Goal: Transaction & Acquisition: Purchase product/service

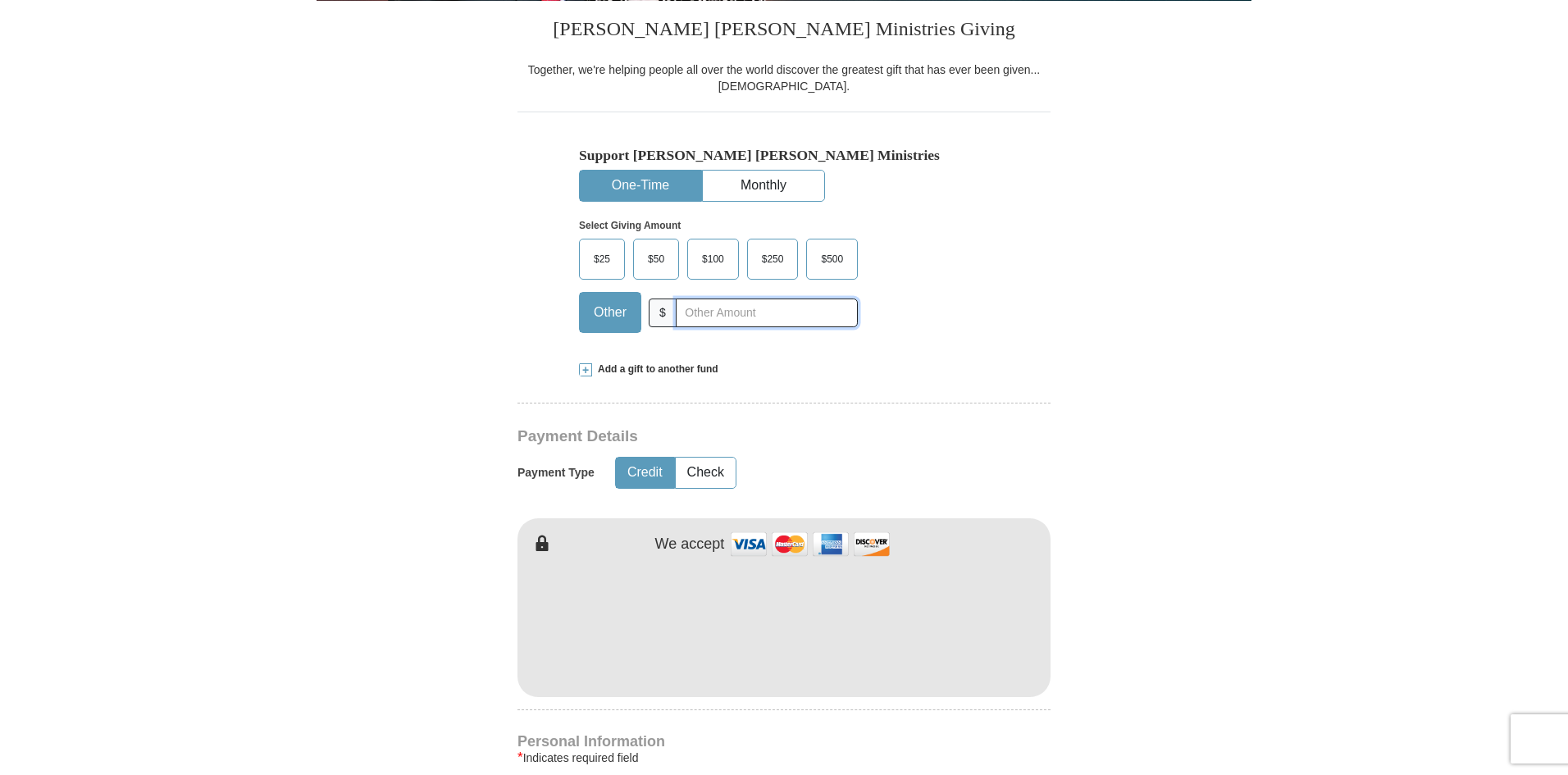
click at [771, 317] on input "text" at bounding box center [767, 313] width 182 height 28
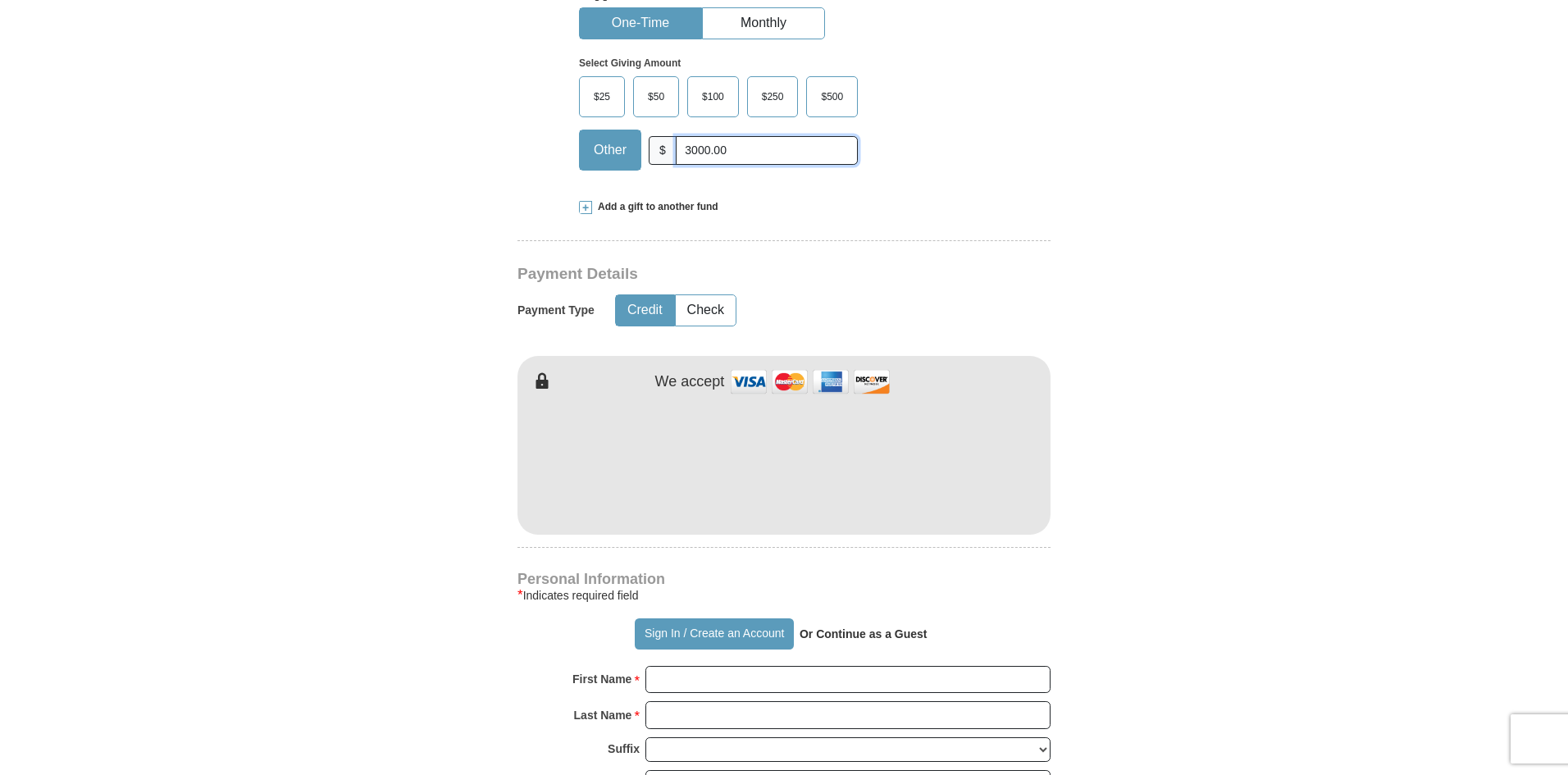
scroll to position [574, 0]
type input "3000.00"
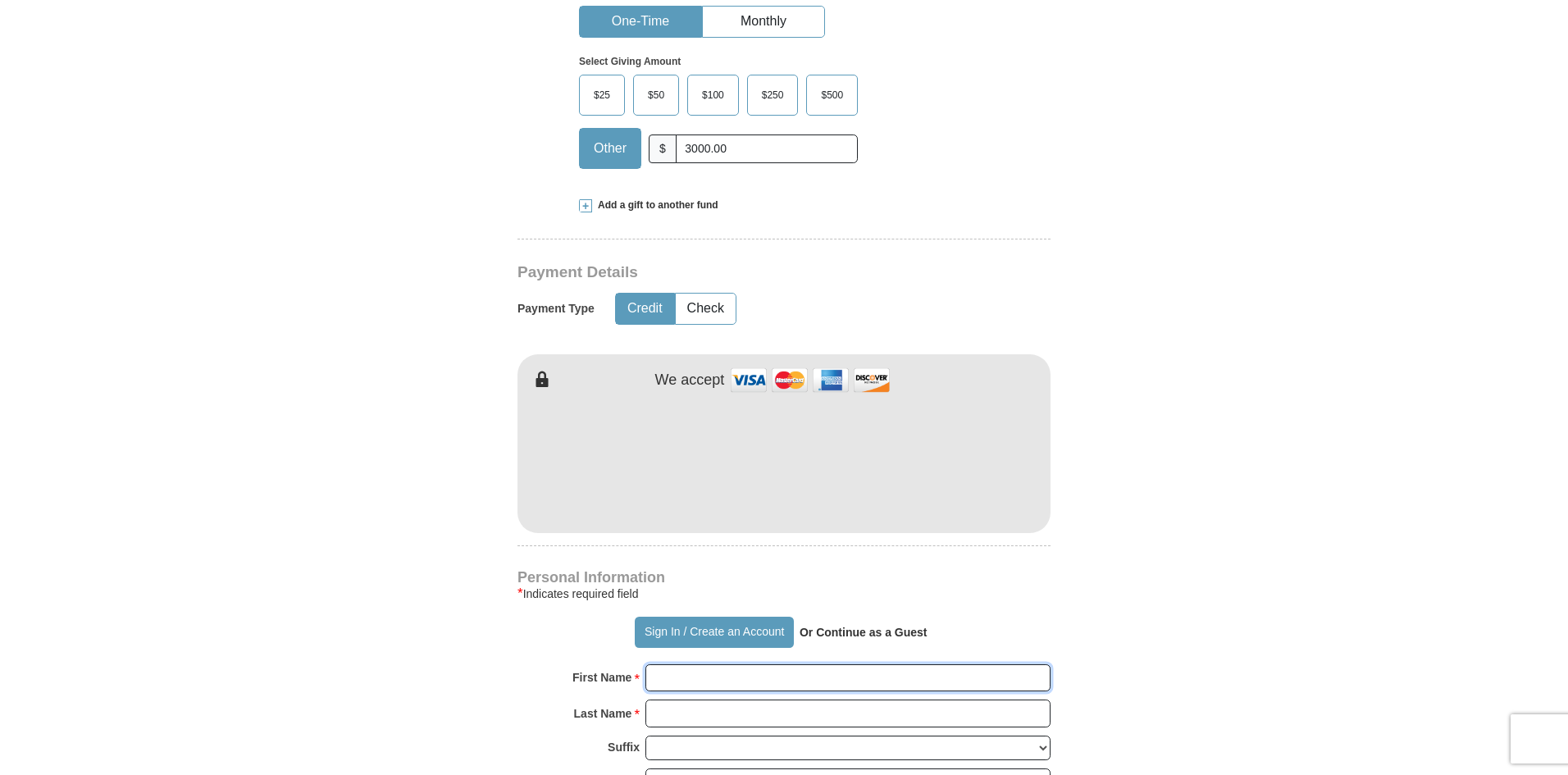
type input "[PERSON_NAME]"
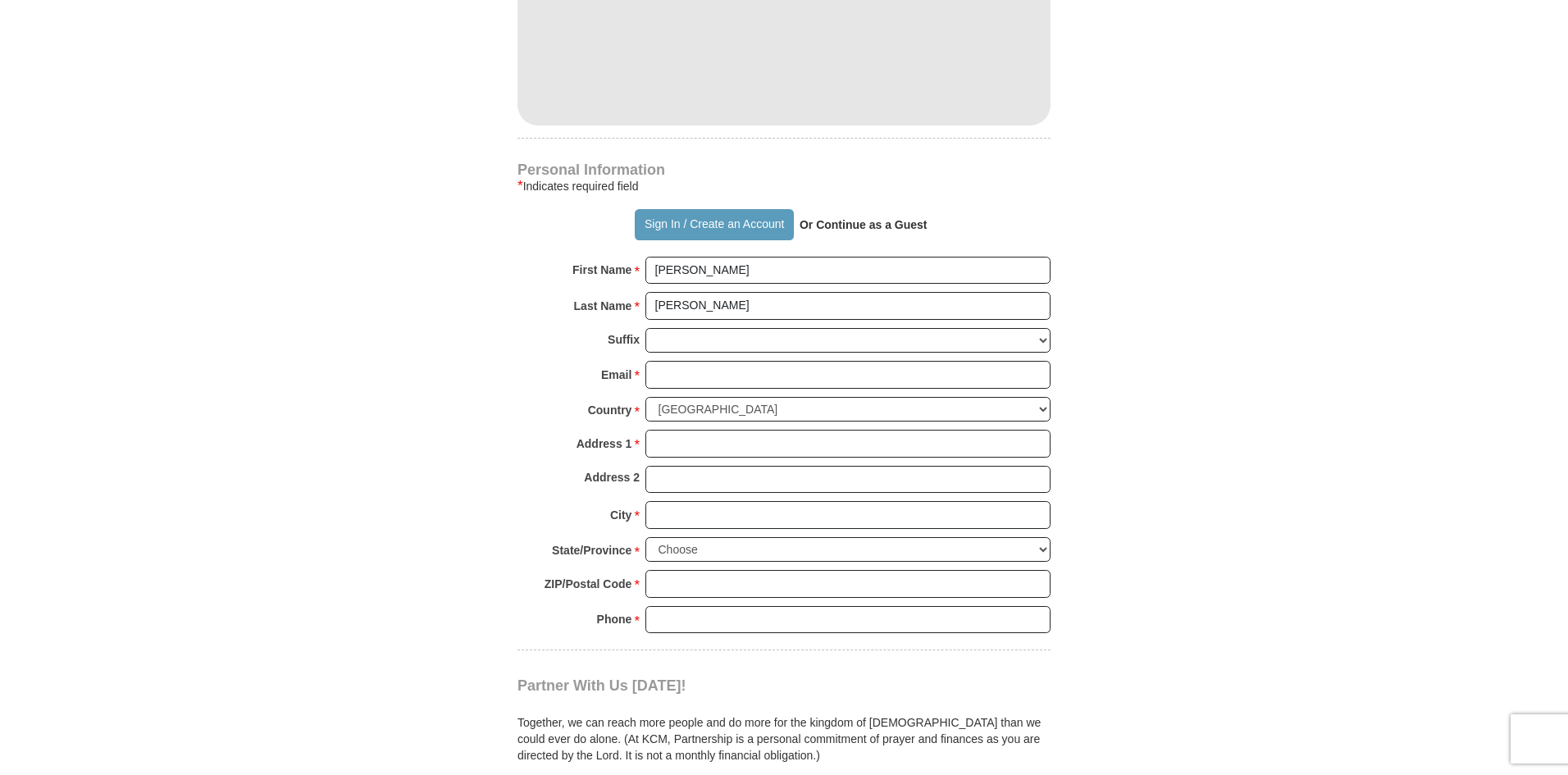
scroll to position [985, 0]
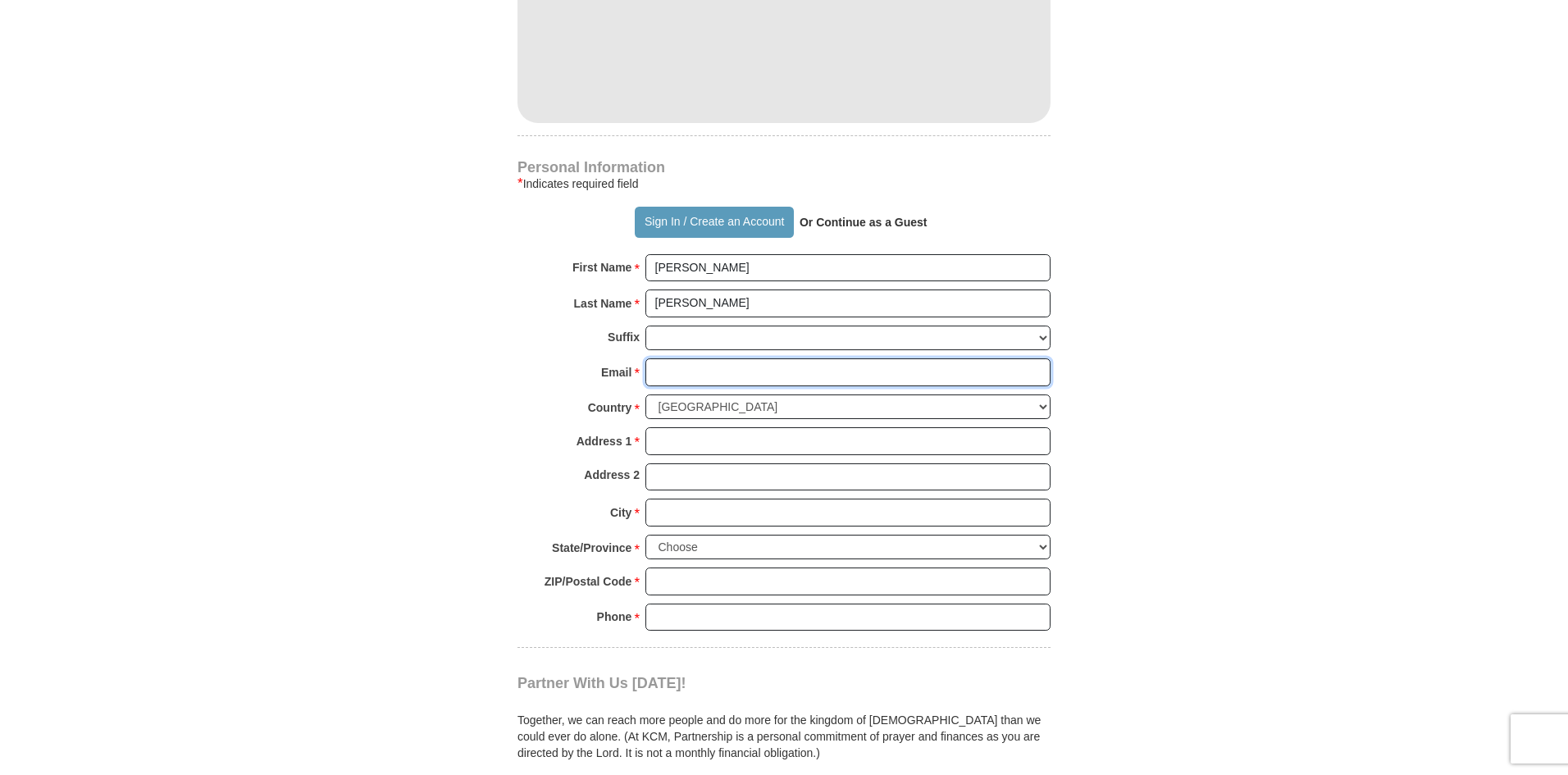
click at [722, 368] on input "Email *" at bounding box center [848, 372] width 406 height 27
type input "[PERSON_NAME][EMAIL_ADDRESS][DOMAIN_NAME]"
type input "[STREET_ADDRESS]"
type input "[PERSON_NAME]"
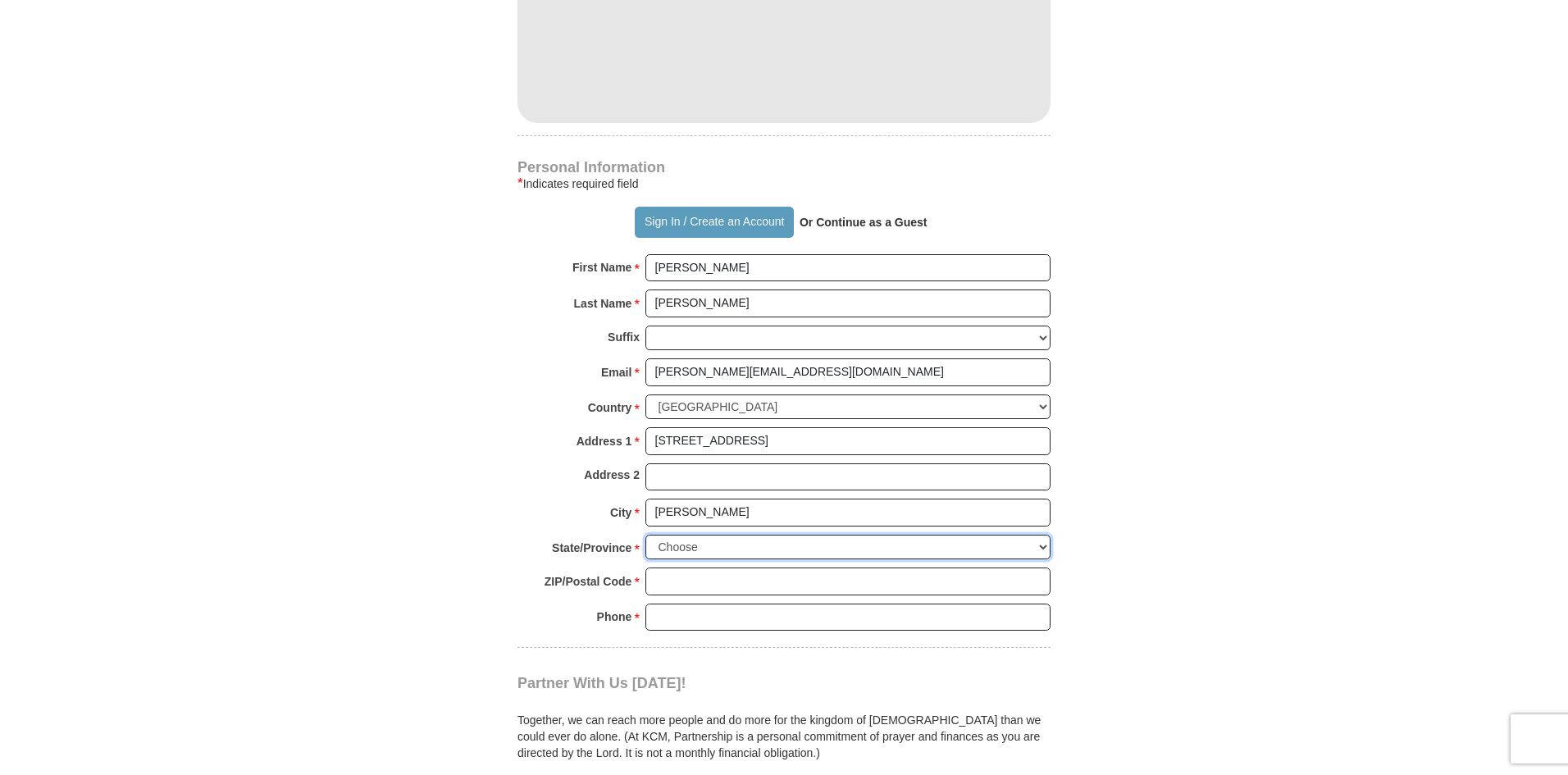
select select "NC"
type input "27536"
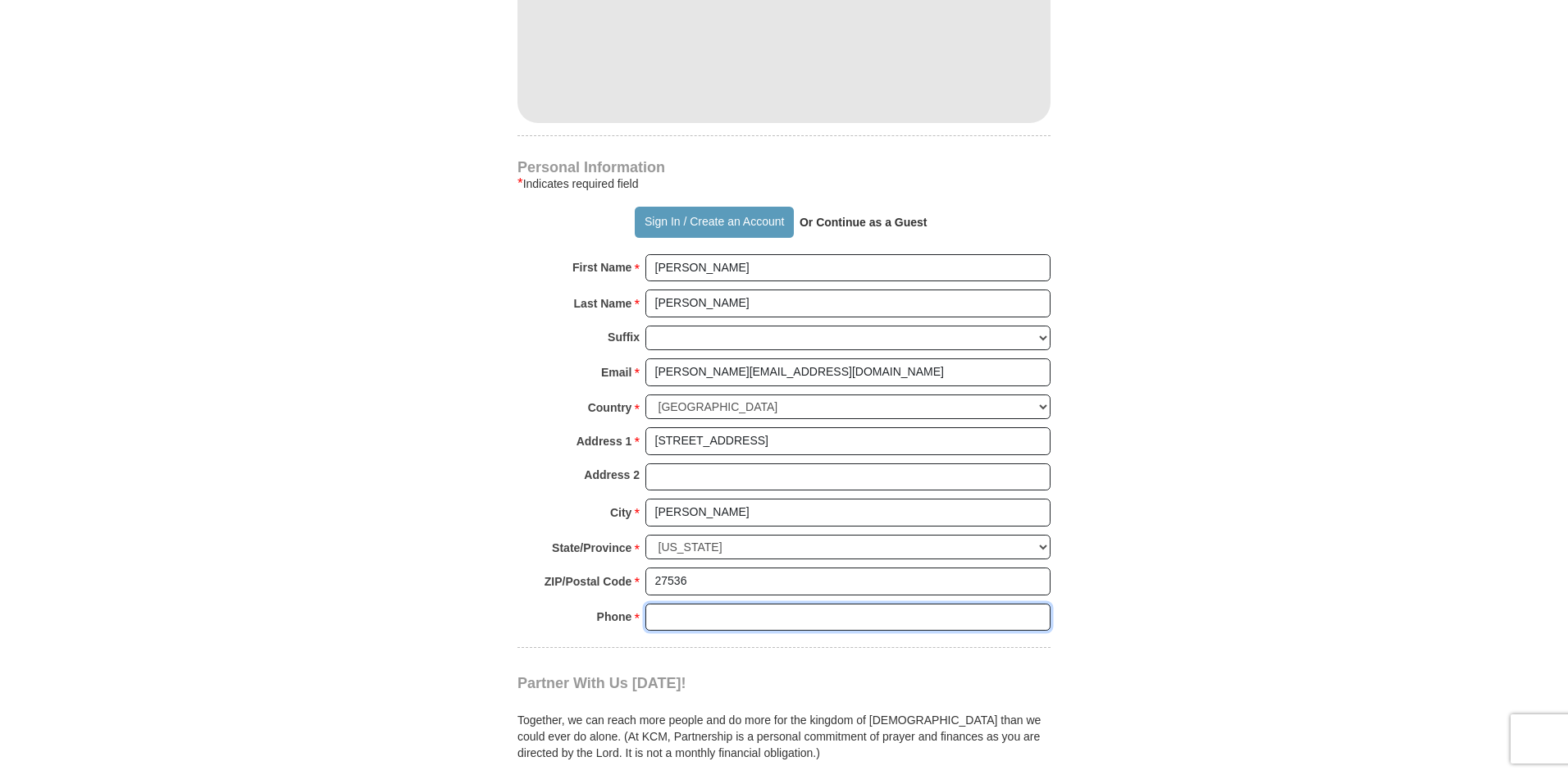
type input "3366690245"
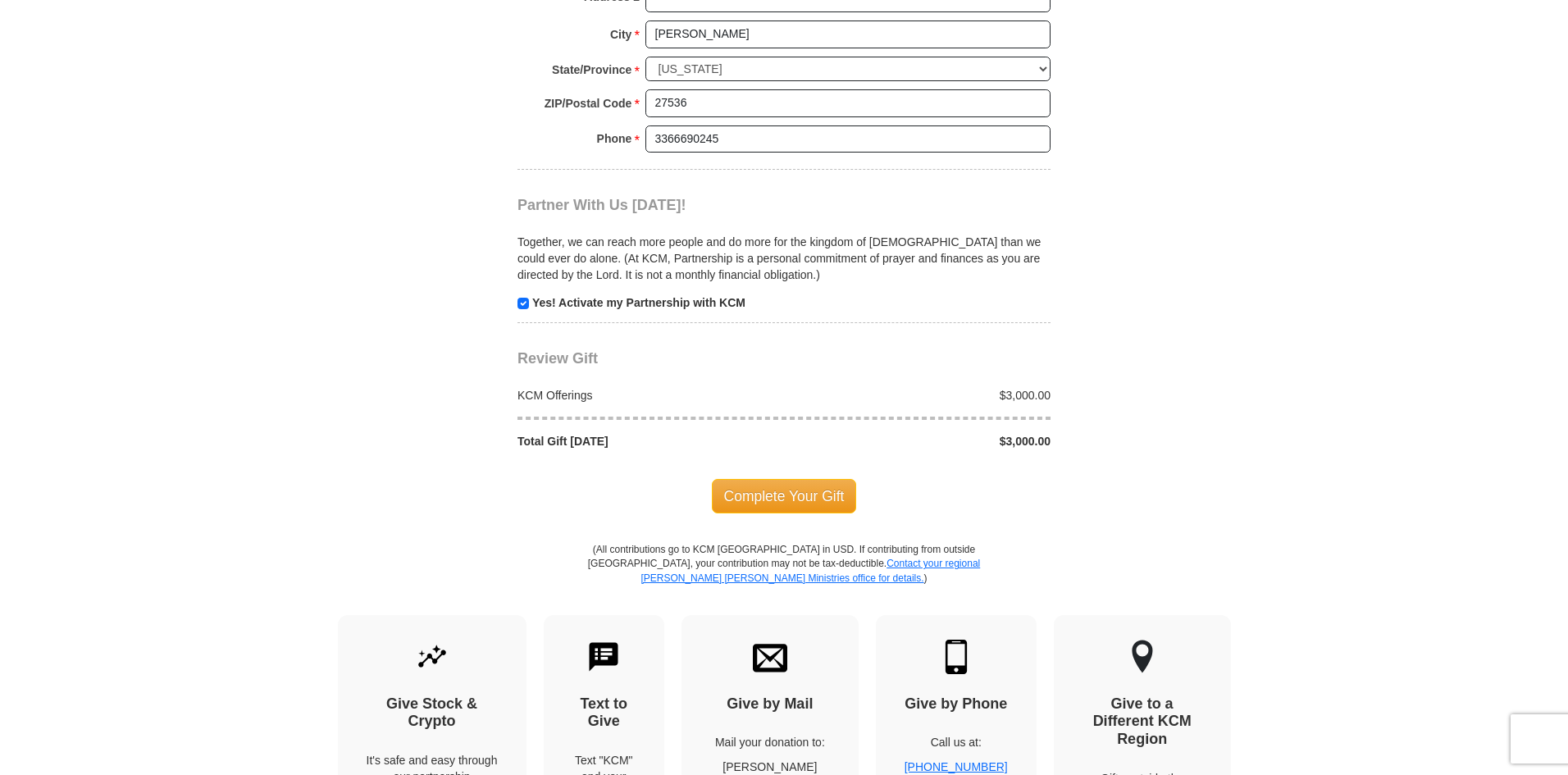
scroll to position [1476, 0]
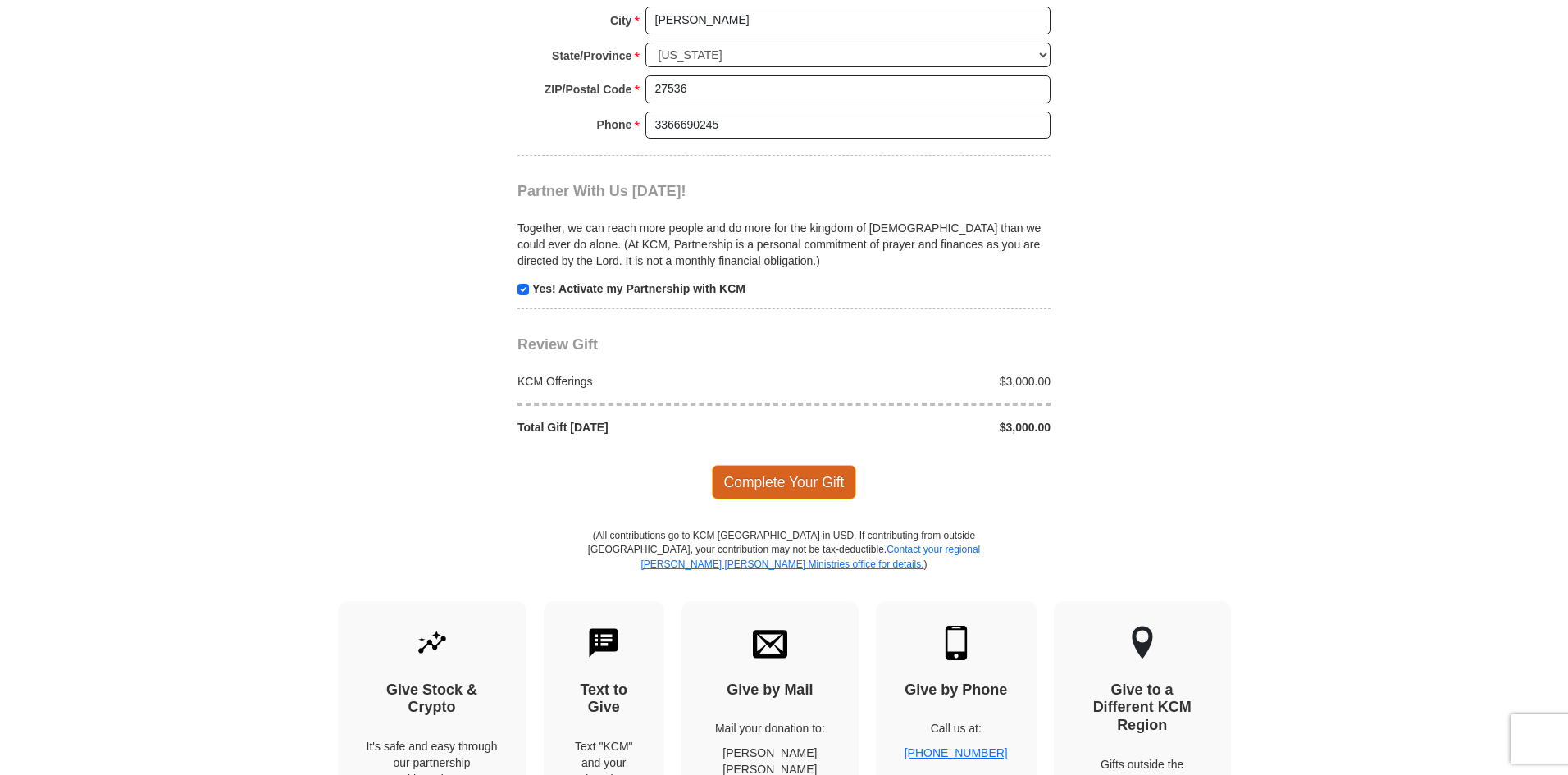
click at [803, 488] on span "Complete Your Gift" at bounding box center [784, 482] width 145 height 35
